Goal: Task Accomplishment & Management: Complete application form

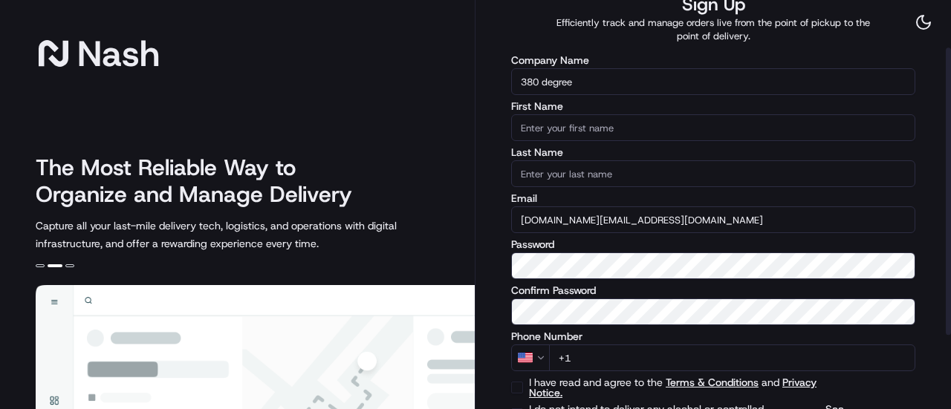
scroll to position [77, 0]
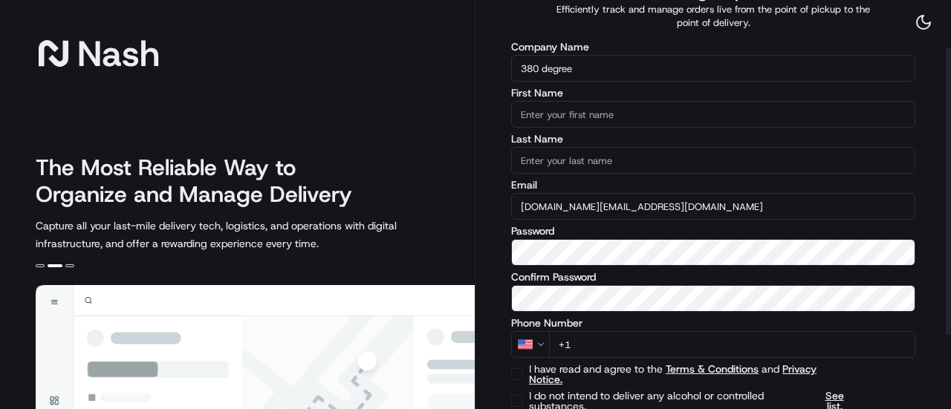
drag, startPoint x: 950, startPoint y: 85, endPoint x: 944, endPoint y: 140, distance: 55.4
click at [946, 140] on div at bounding box center [948, 192] width 5 height 288
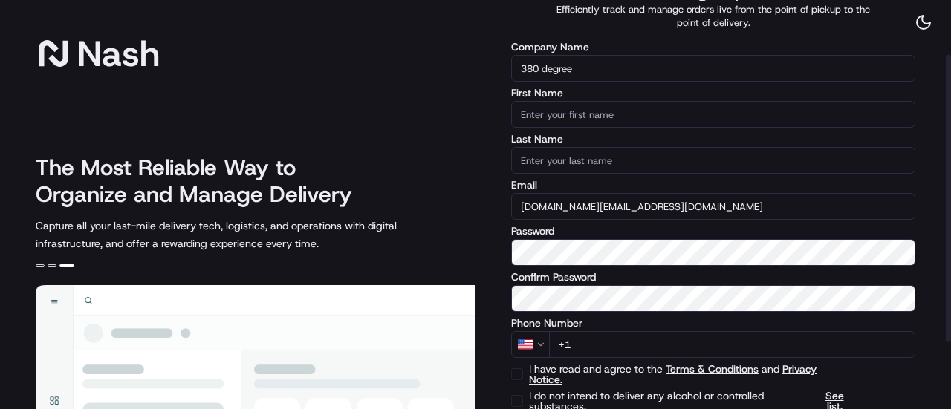
click at [575, 120] on input "First Name" at bounding box center [713, 114] width 404 height 27
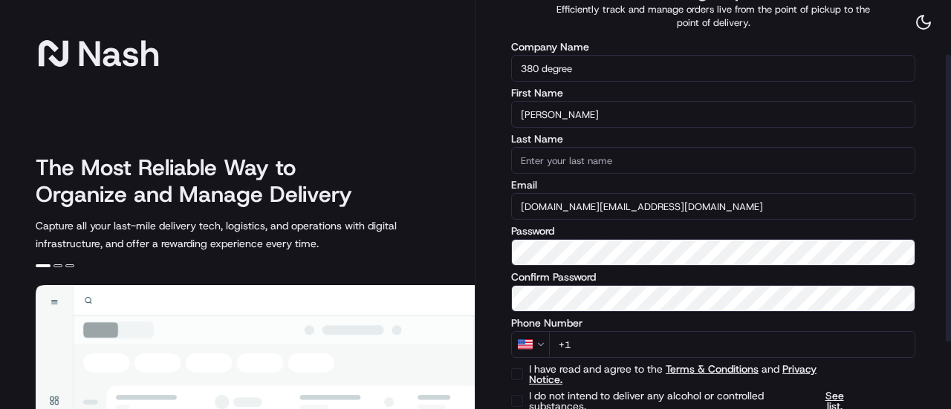
type input "[PERSON_NAME]"
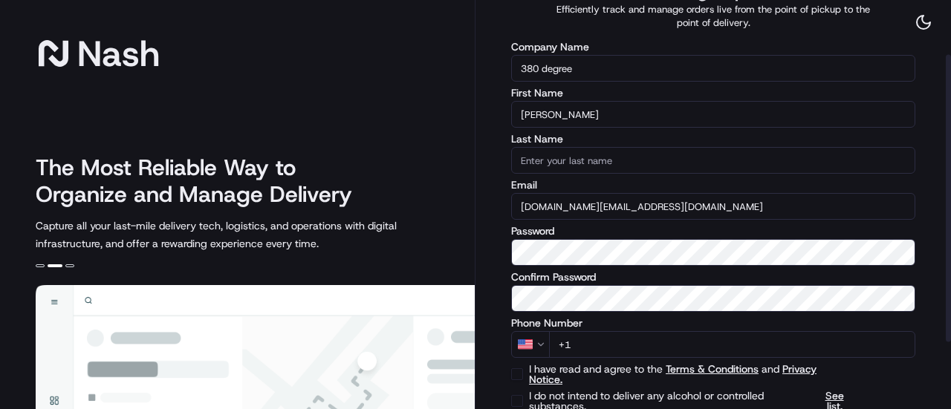
click at [554, 157] on input "Last Name" at bounding box center [713, 160] width 404 height 27
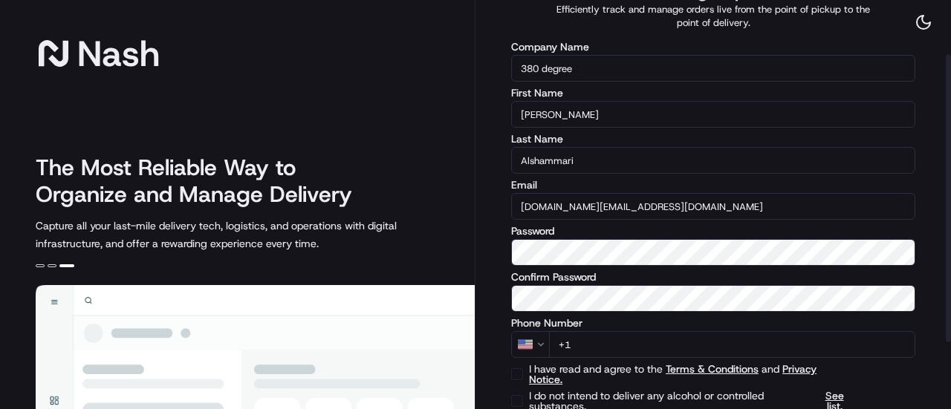
type input "Alshammari"
click at [538, 342] on html "[PERSON_NAME] The Most Reliable Way to Organize and Manage Delivery Capture all…" at bounding box center [475, 204] width 951 height 409
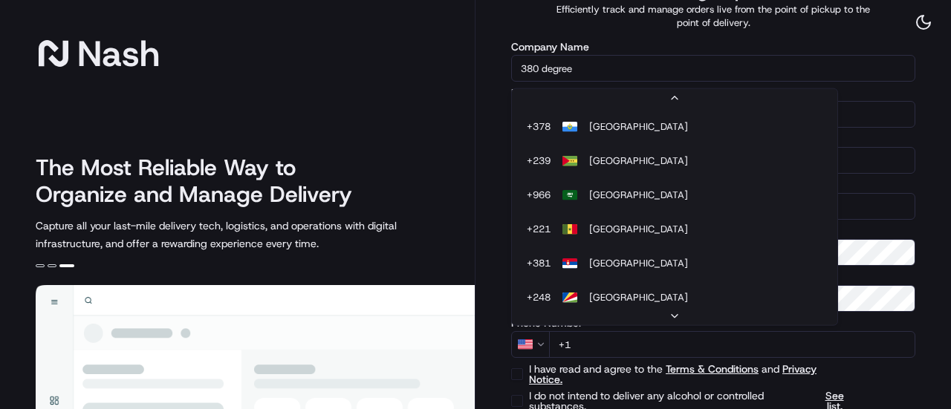
scroll to position [6592, 0]
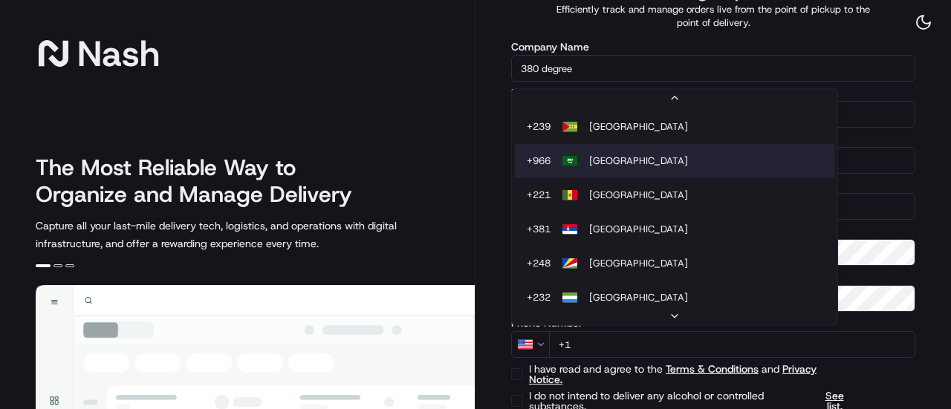
select select "SA"
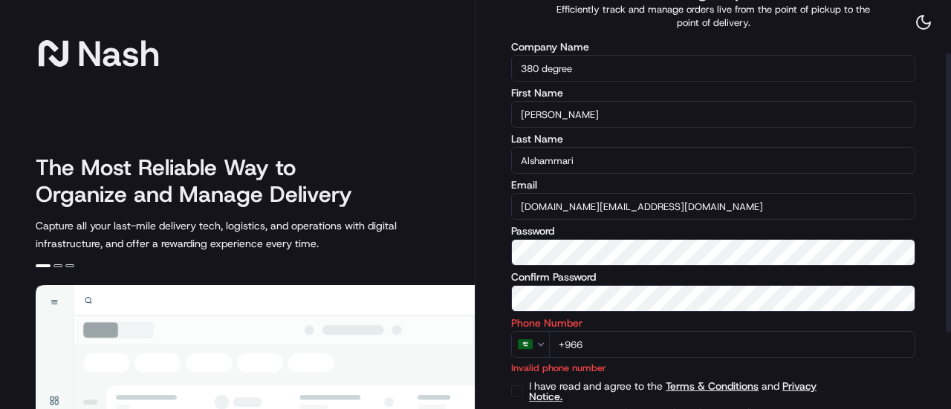
click at [617, 347] on input "+966" at bounding box center [732, 344] width 366 height 27
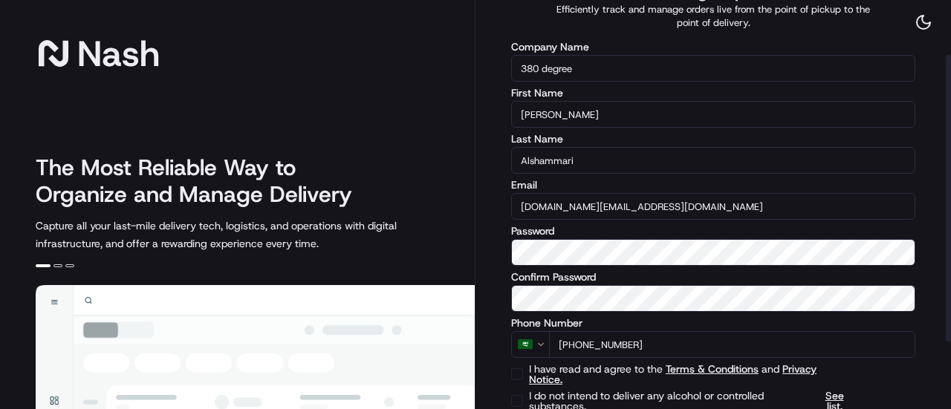
type input "[PHONE_NUMBER]"
click at [948, 198] on div at bounding box center [948, 199] width 5 height 288
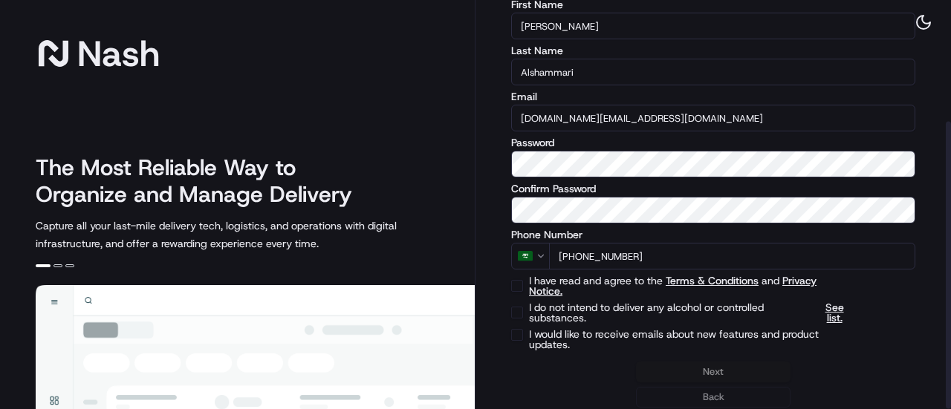
scroll to position [172, 0]
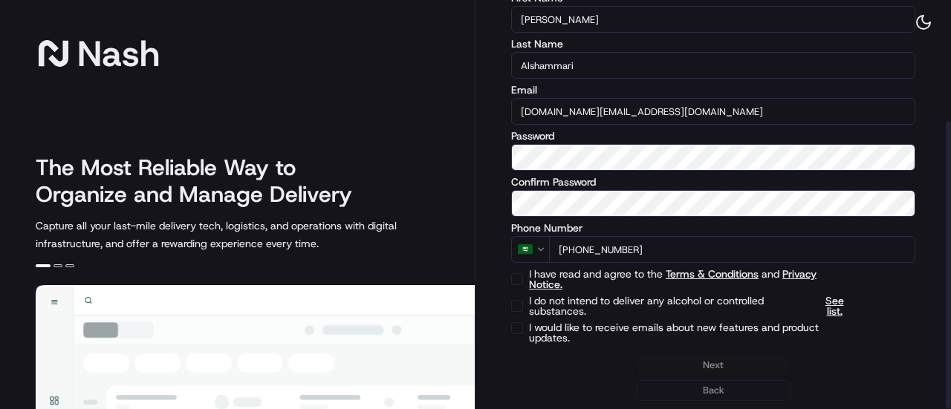
drag, startPoint x: 948, startPoint y: 198, endPoint x: 950, endPoint y: 301, distance: 103.3
click at [950, 301] on div at bounding box center [948, 266] width 5 height 288
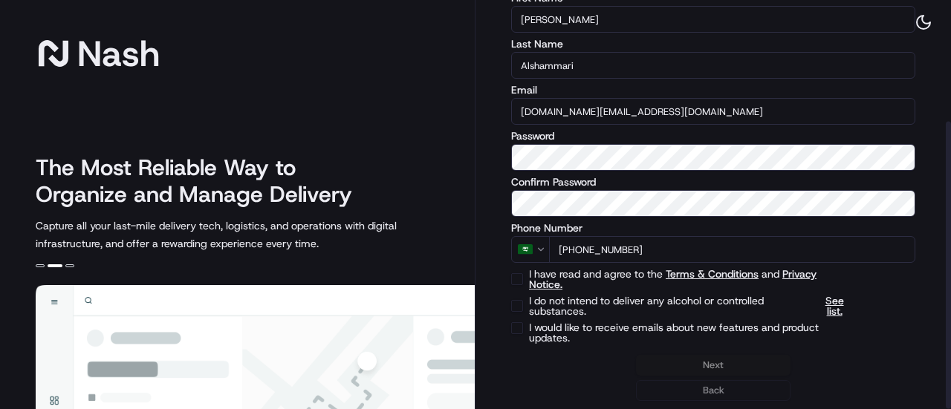
click at [517, 279] on button "I have read and agree to the Terms & Conditions and Privacy Notice." at bounding box center [517, 279] width 12 height 12
checkbox input "true"
click at [519, 308] on button "I do not intend to deliver any alcohol or controlled substances. See list." at bounding box center [517, 306] width 12 height 12
checkbox input "true"
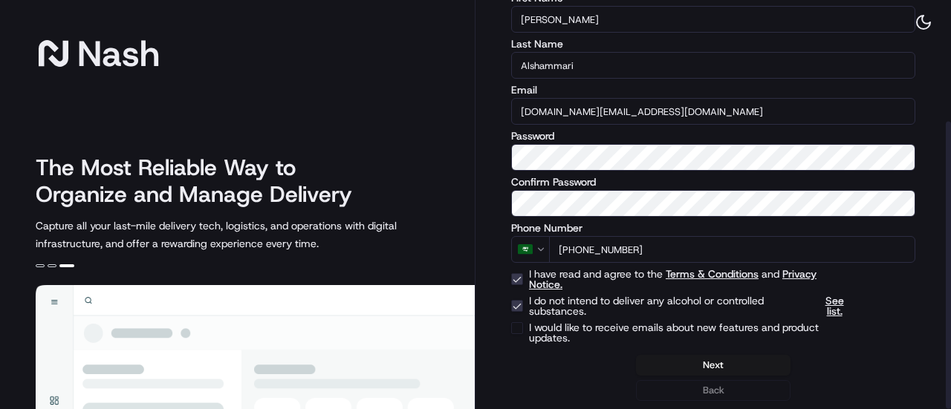
click at [519, 329] on button "I would like to receive emails about new features and product updates." at bounding box center [517, 328] width 12 height 12
checkbox input "true"
click at [701, 362] on button "Next" at bounding box center [713, 365] width 155 height 21
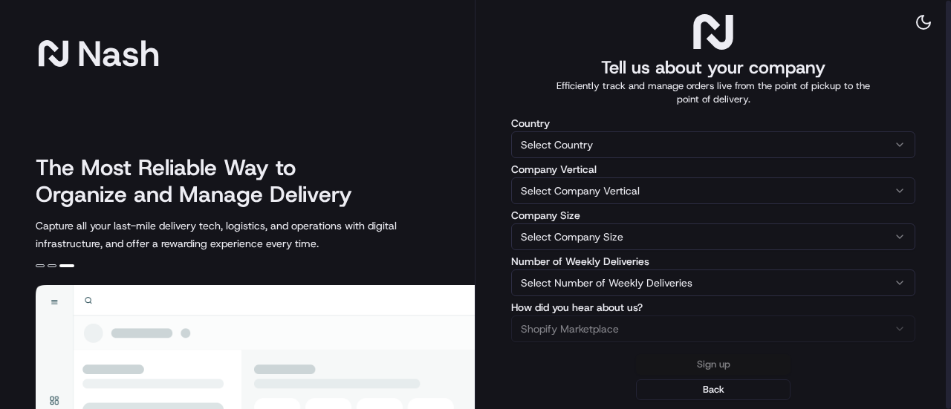
scroll to position [0, 0]
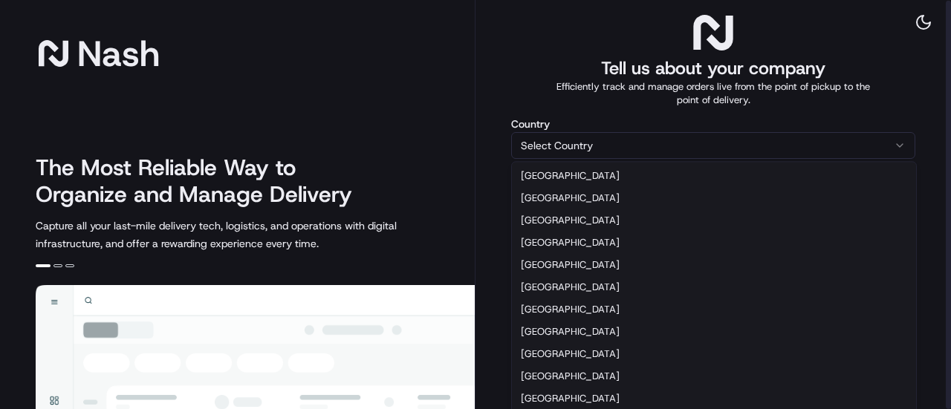
click at [738, 139] on html "[PERSON_NAME] The Most Reliable Way to Organize and Manage Delivery Capture all…" at bounding box center [475, 204] width 951 height 409
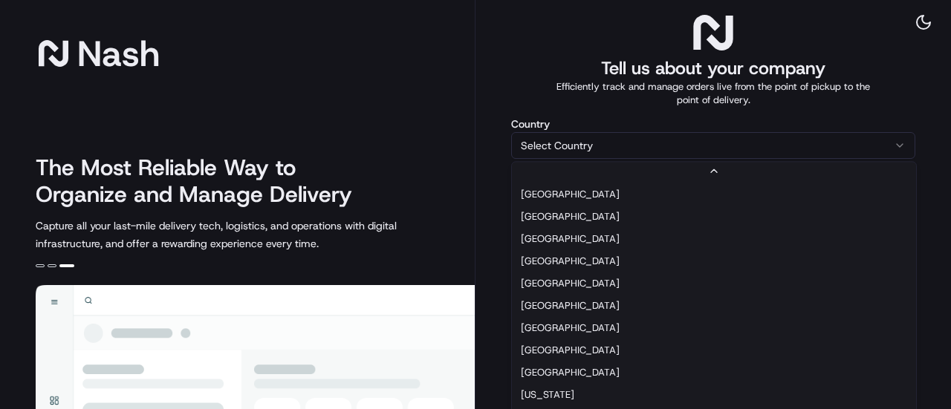
scroll to position [74, 0]
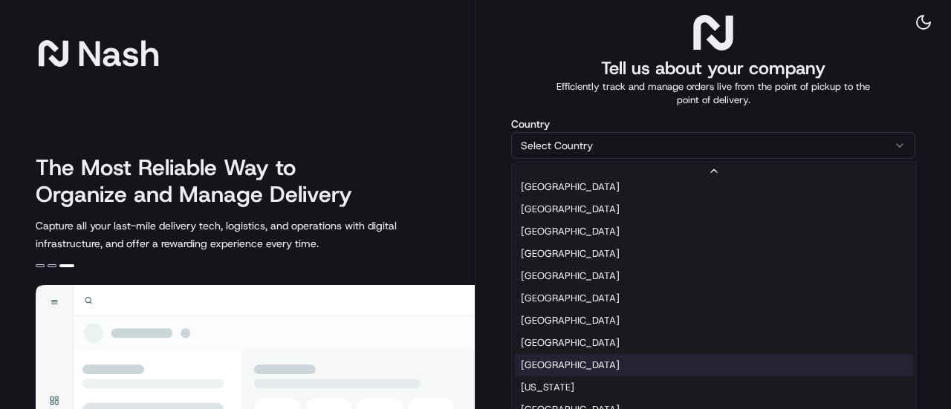
select select "SA"
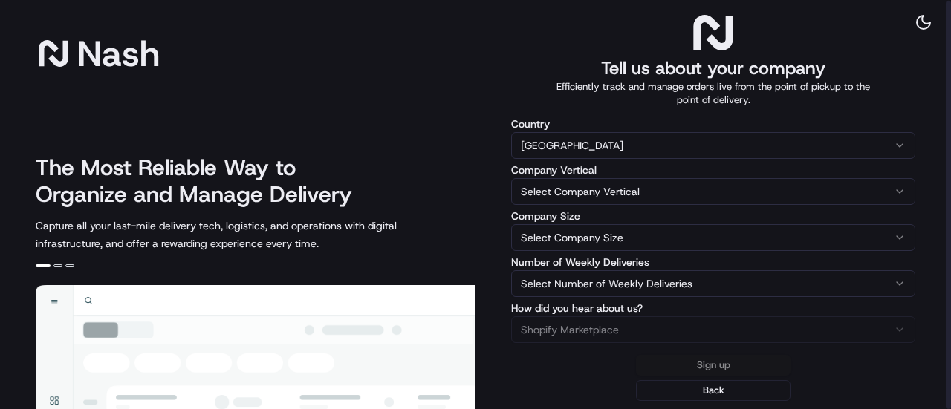
click at [636, 189] on html "[PERSON_NAME] The Most Reliable Way to Organize and Manage Delivery Capture all…" at bounding box center [475, 204] width 951 height 409
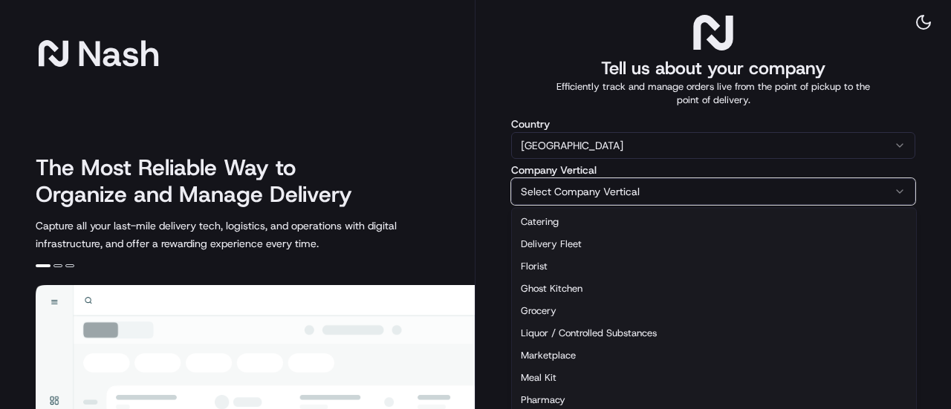
click at [480, 126] on html "[PERSON_NAME] The Most Reliable Way to Organize and Manage Delivery Capture all…" at bounding box center [475, 204] width 951 height 409
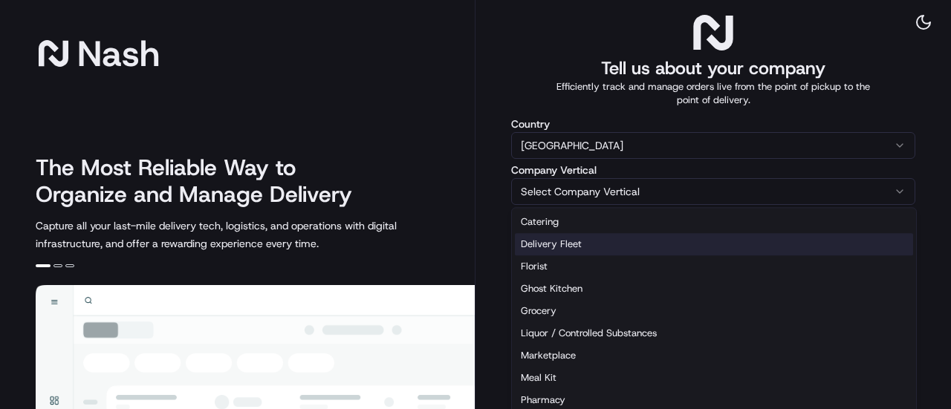
select select "Delivery Fleet"
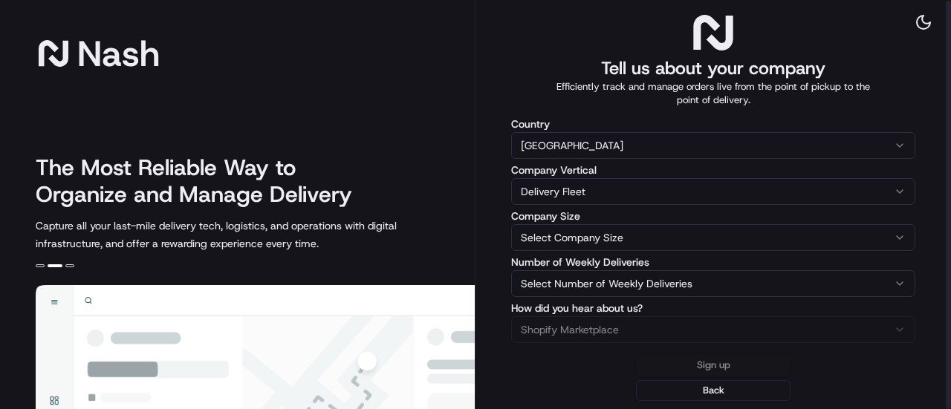
click at [567, 235] on html "[PERSON_NAME] The Most Reliable Way to Organize and Manage Delivery Capture all…" at bounding box center [475, 204] width 951 height 409
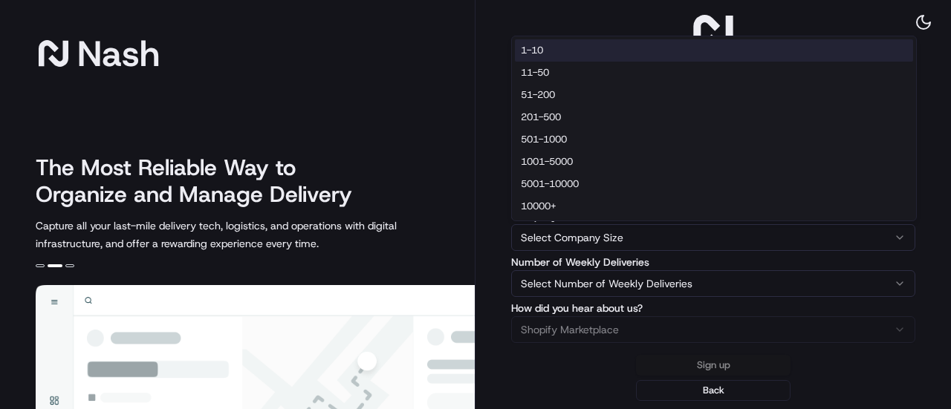
select select "1-10"
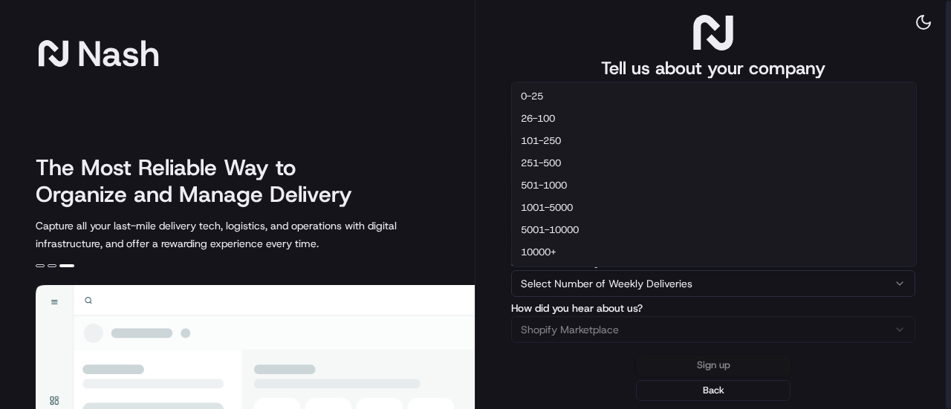
click at [571, 274] on html "[PERSON_NAME] The Most Reliable Way to Organize and Manage Delivery Capture all…" at bounding box center [475, 204] width 951 height 409
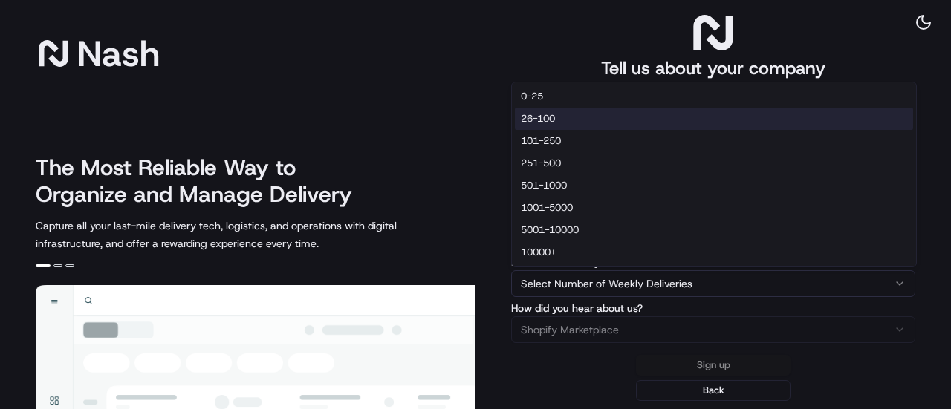
select select "26-100"
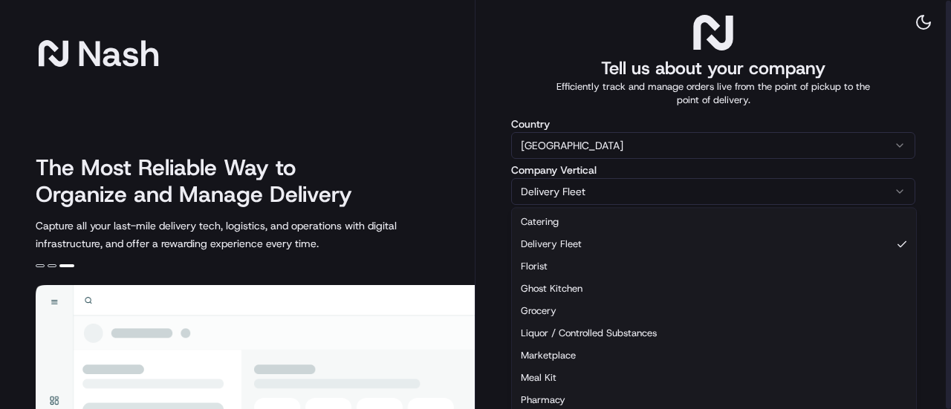
click at [675, 192] on html "[PERSON_NAME] The Most Reliable Way to Organize and Manage Delivery Capture all…" at bounding box center [475, 204] width 951 height 409
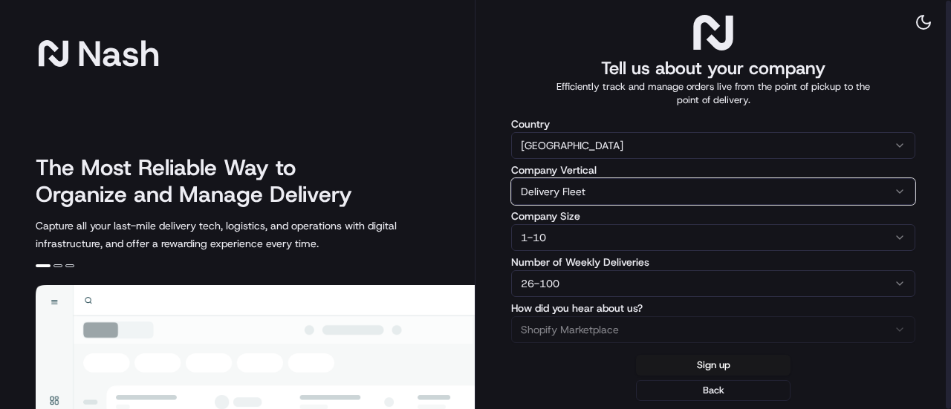
drag, startPoint x: 950, startPoint y: 84, endPoint x: 947, endPoint y: 125, distance: 41.0
click at [947, 125] on html "[PERSON_NAME] The Most Reliable Way to Organize and Manage Delivery Capture all…" at bounding box center [475, 204] width 951 height 409
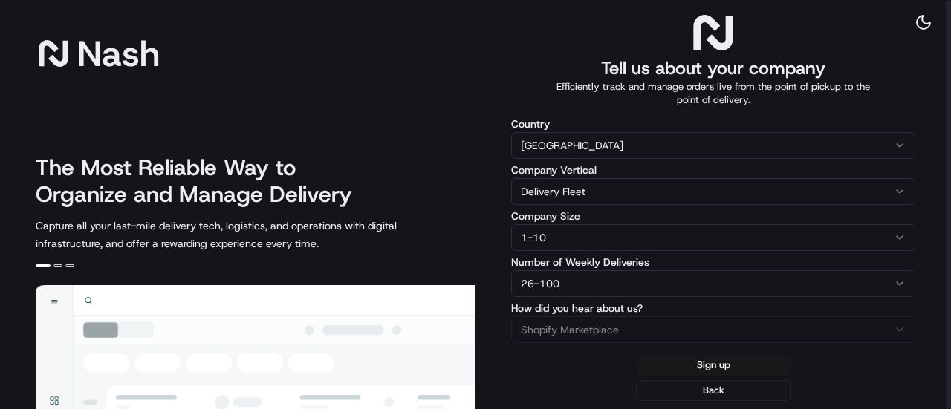
drag, startPoint x: 947, startPoint y: 125, endPoint x: 950, endPoint y: 178, distance: 52.8
click at [950, 178] on div at bounding box center [948, 205] width 5 height 409
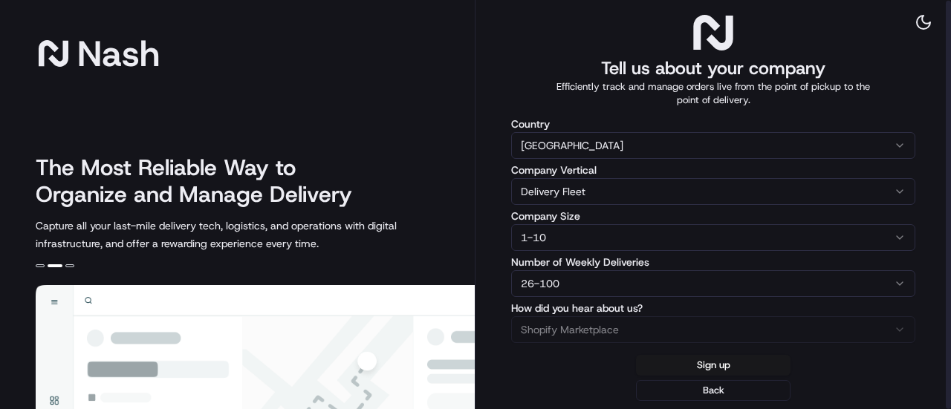
click at [895, 188] on html "[PERSON_NAME] The Most Reliable Way to Organize and Manage Delivery Capture all…" at bounding box center [475, 204] width 951 height 409
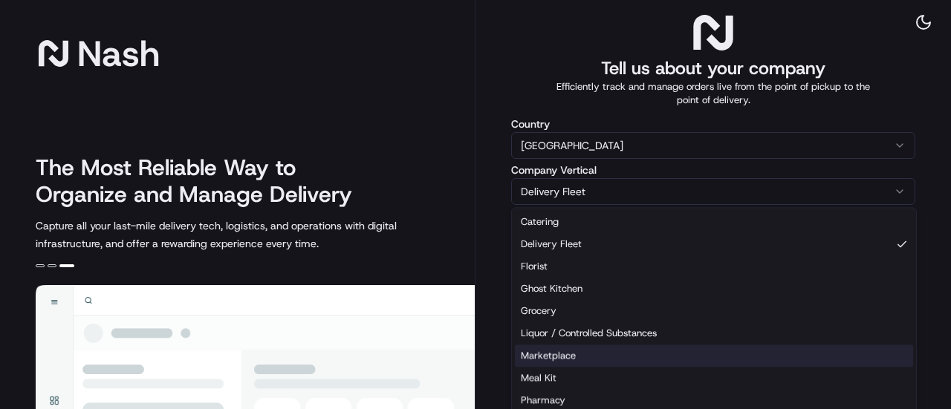
select select "Marketplace"
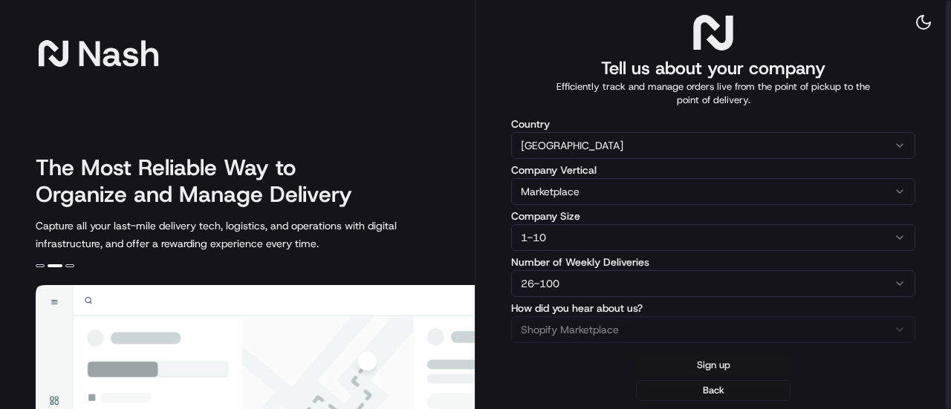
click at [733, 362] on button "Sign up" at bounding box center [713, 365] width 155 height 21
